Goal: Task Accomplishment & Management: Use online tool/utility

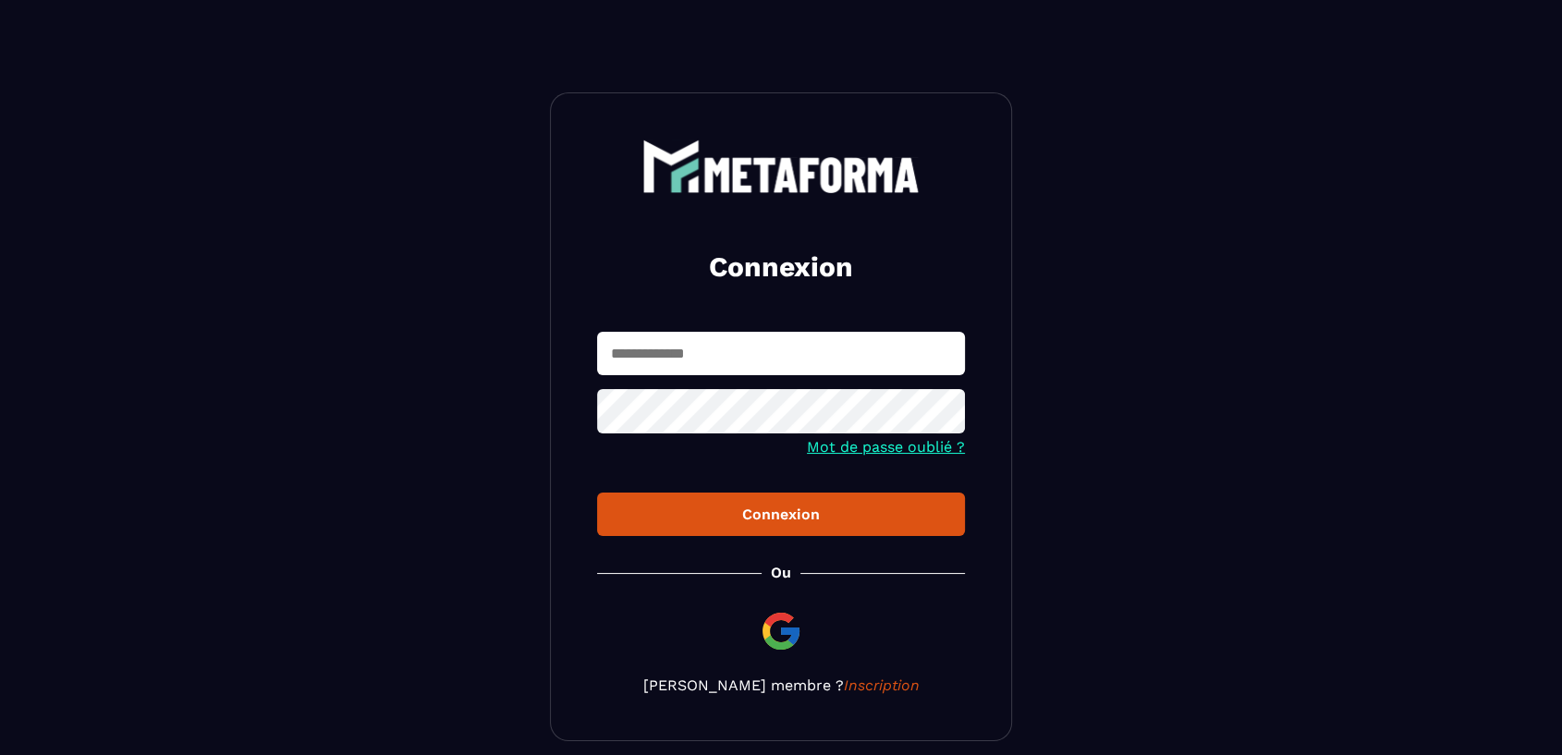
click at [743, 368] on input "text" at bounding box center [781, 353] width 368 height 43
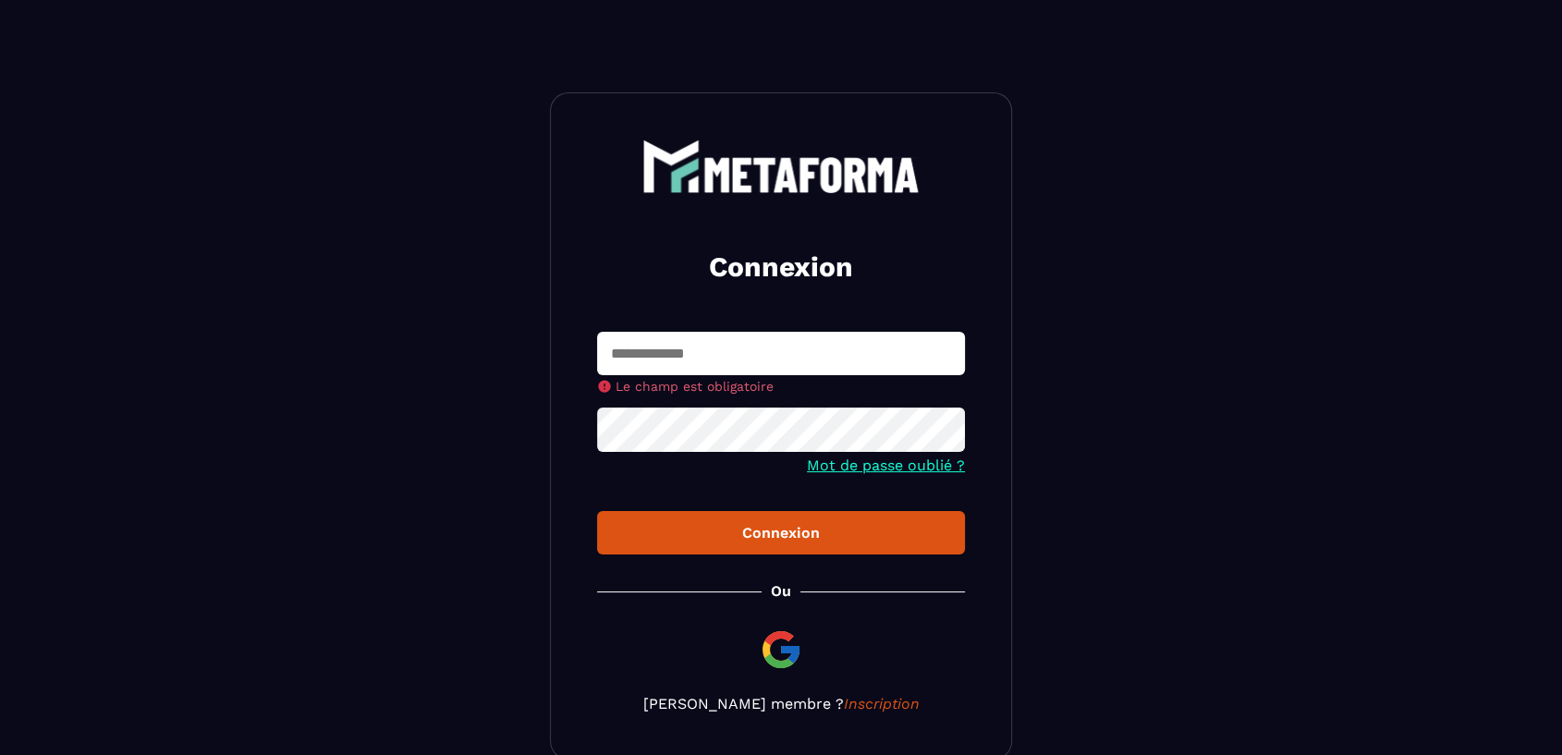
type input "**********"
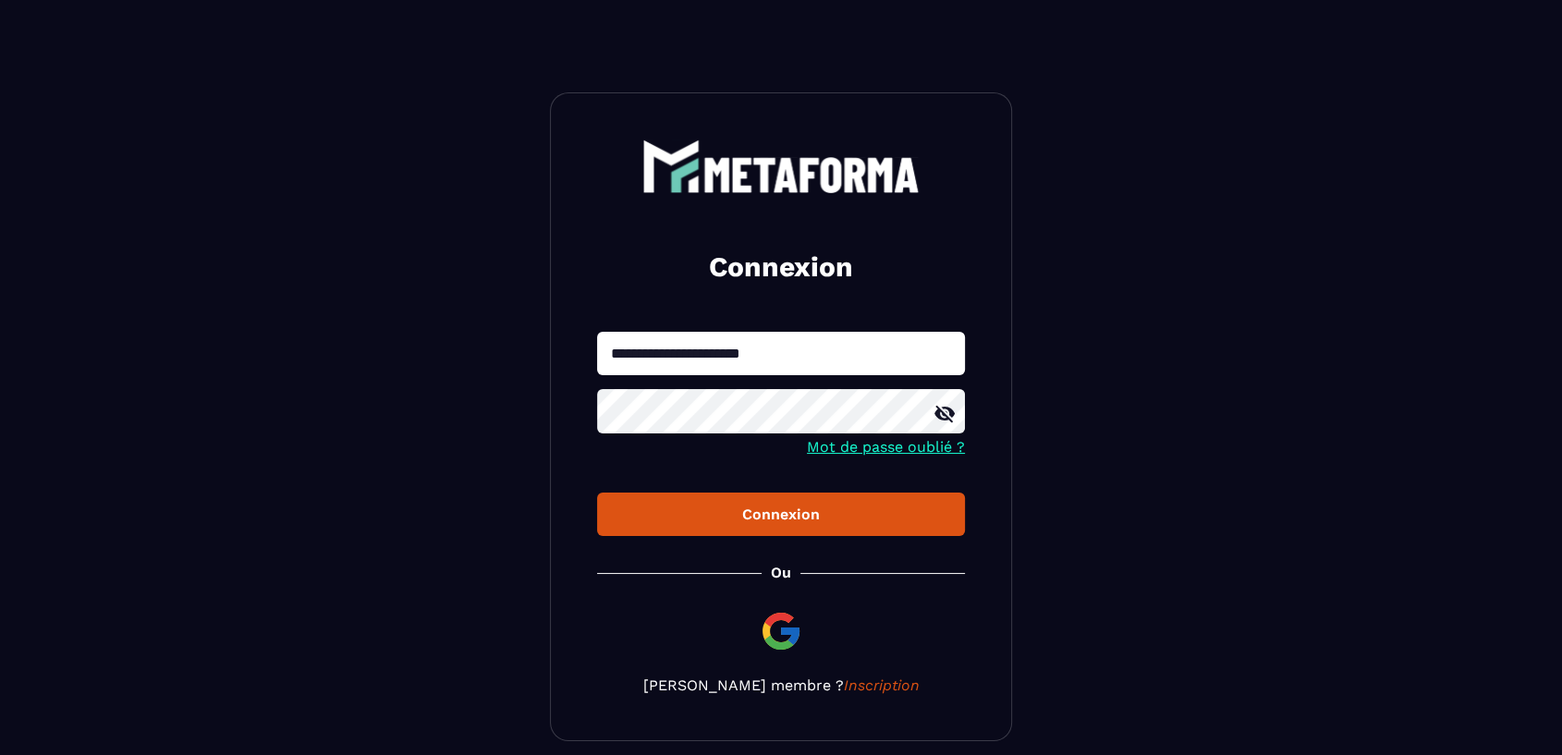
click at [764, 514] on div "Connexion" at bounding box center [781, 514] width 338 height 18
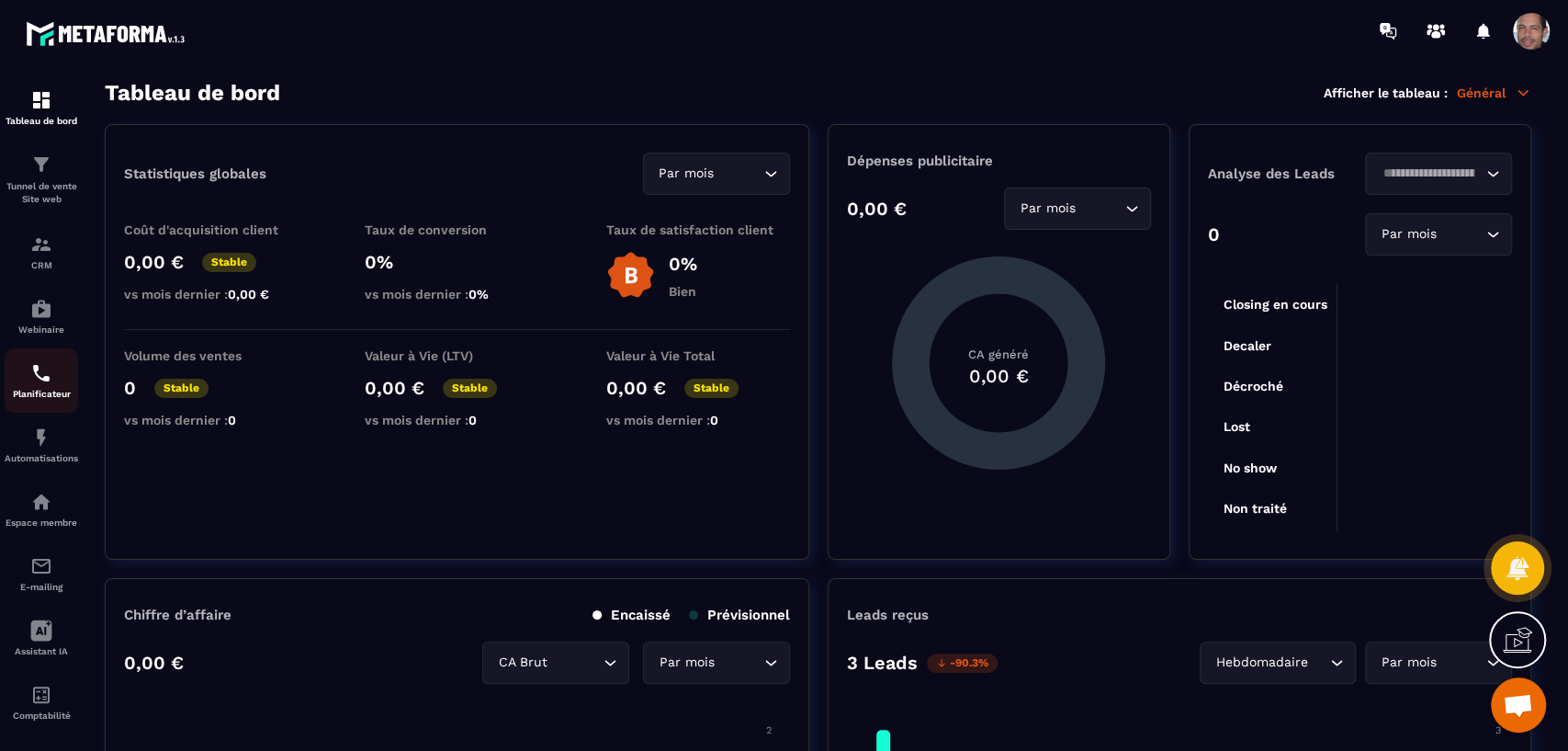
click at [50, 373] on img at bounding box center [41, 373] width 22 height 22
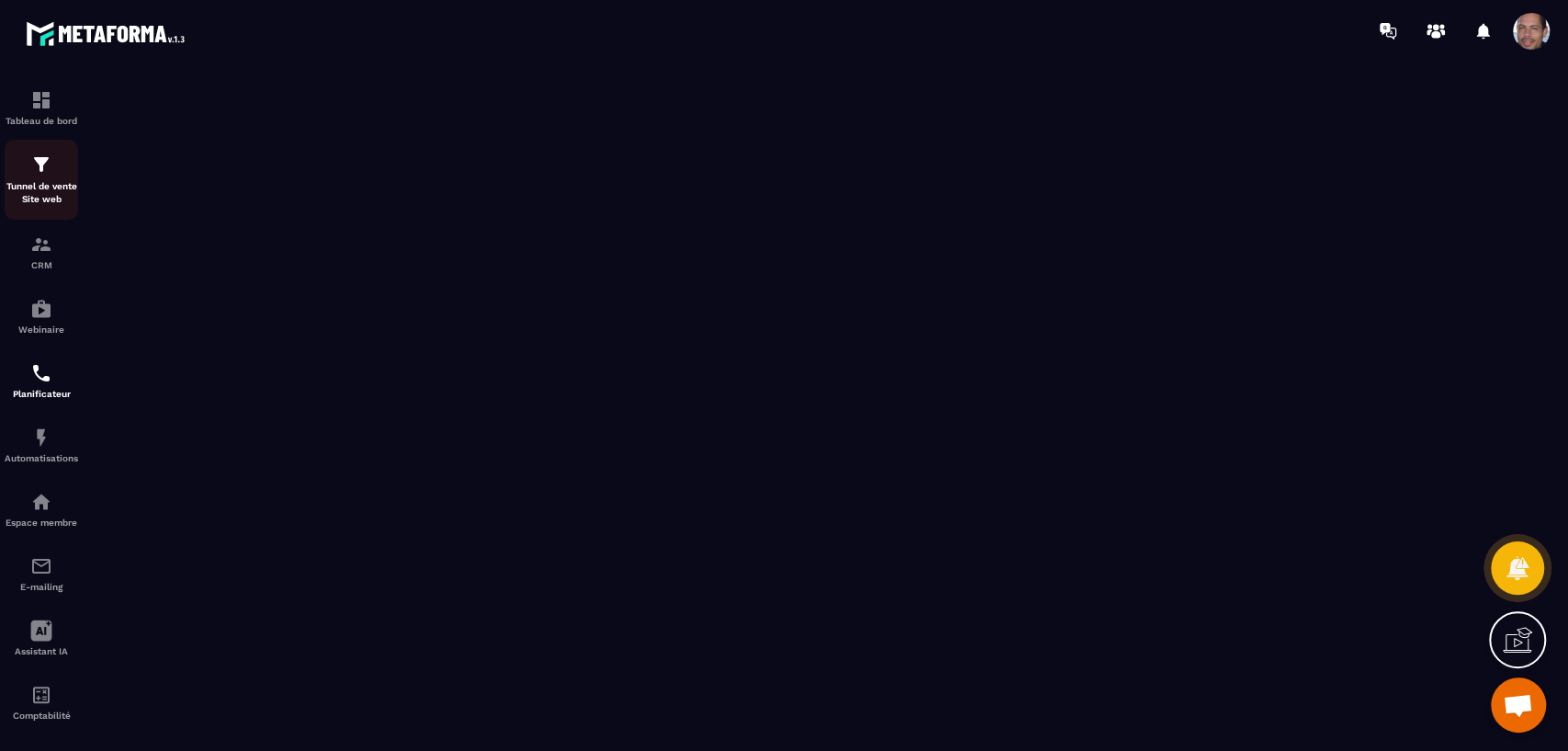
click at [48, 183] on p "Tunnel de vente Site web" at bounding box center [42, 193] width 74 height 26
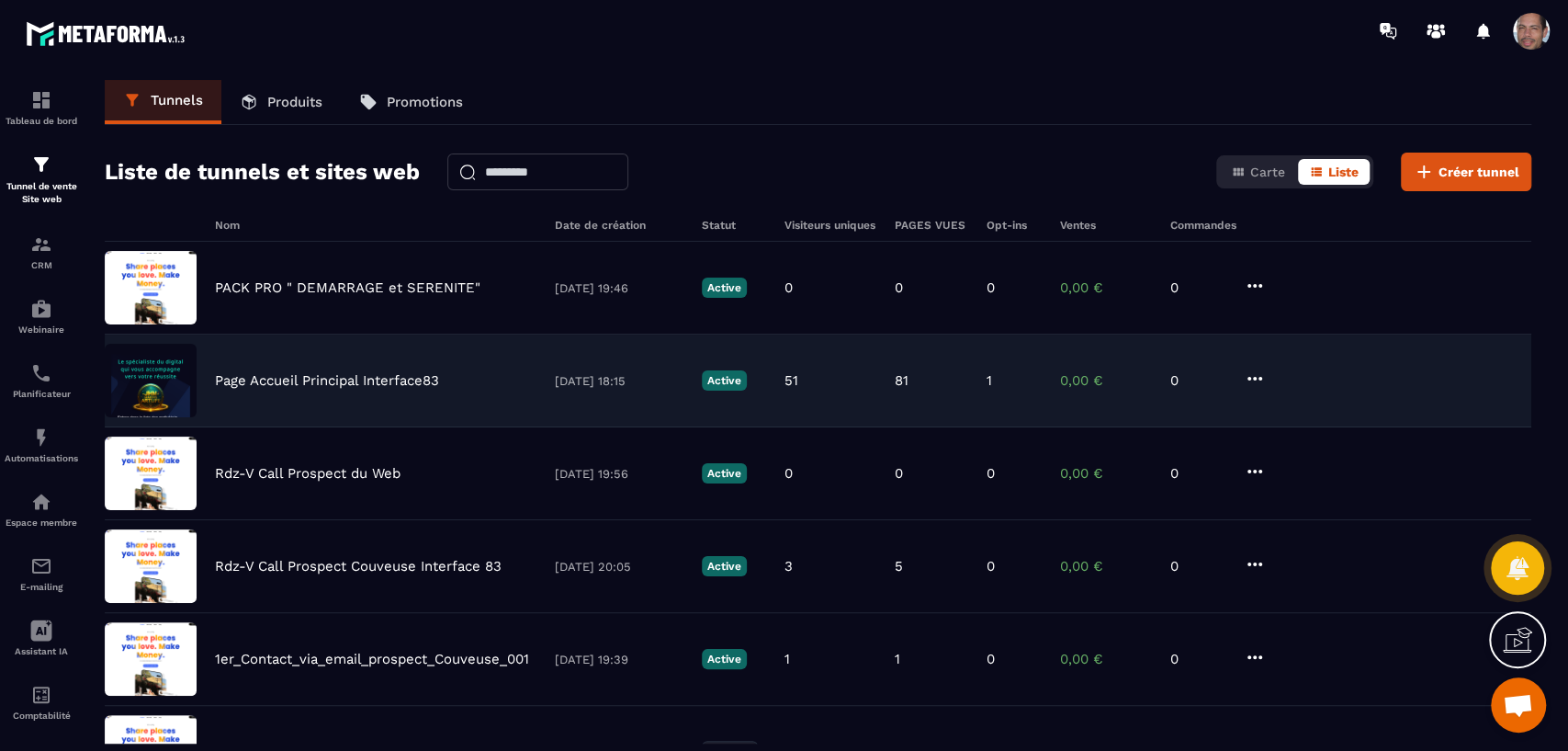
click at [310, 369] on div "Page Accueil Principal Interface83 [DATE] 18:15 Active 51 81 1 0,00 € 0" at bounding box center [817, 380] width 1427 height 93
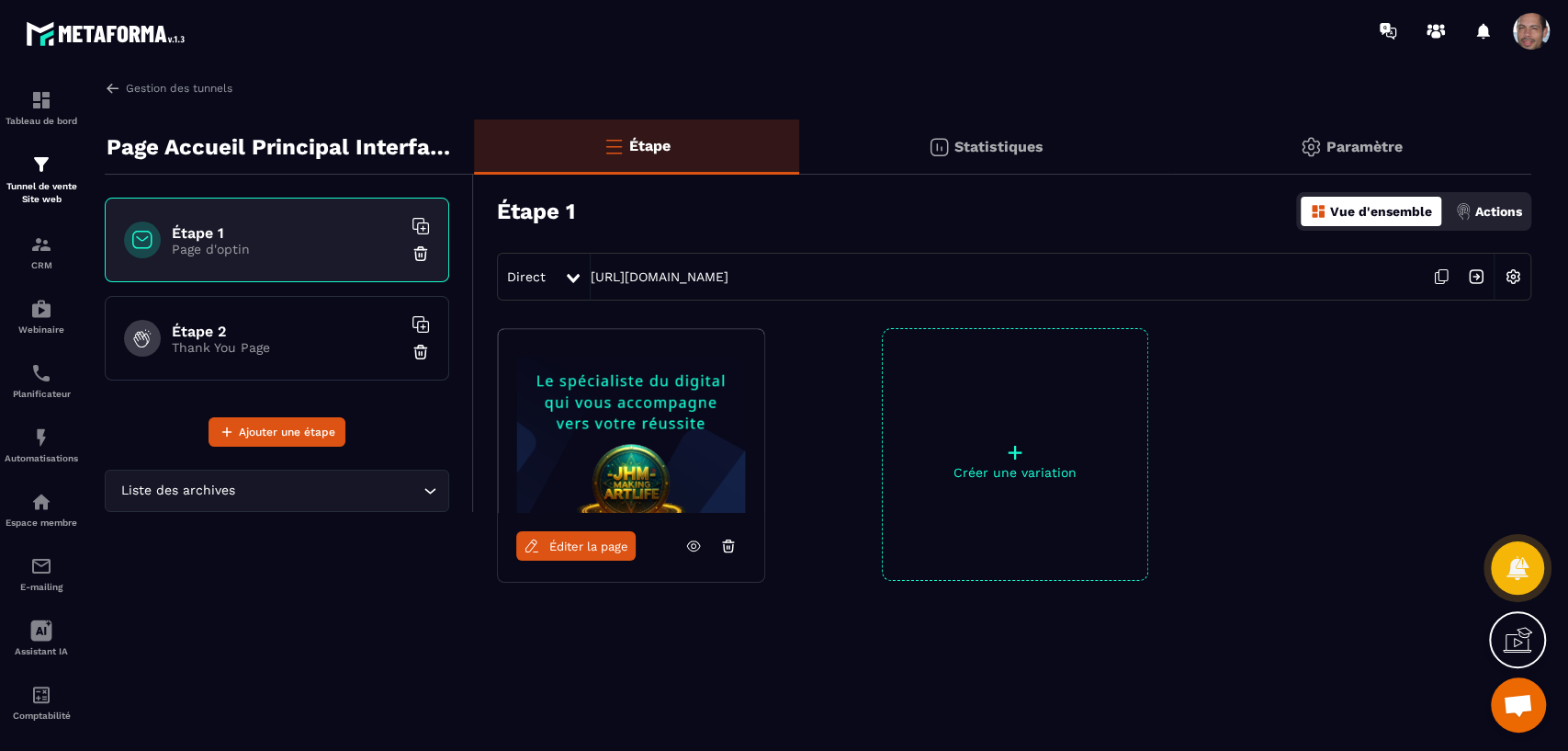
click at [608, 544] on span "Éditer la page" at bounding box center [589, 546] width 79 height 14
